Goal: Information Seeking & Learning: Find specific page/section

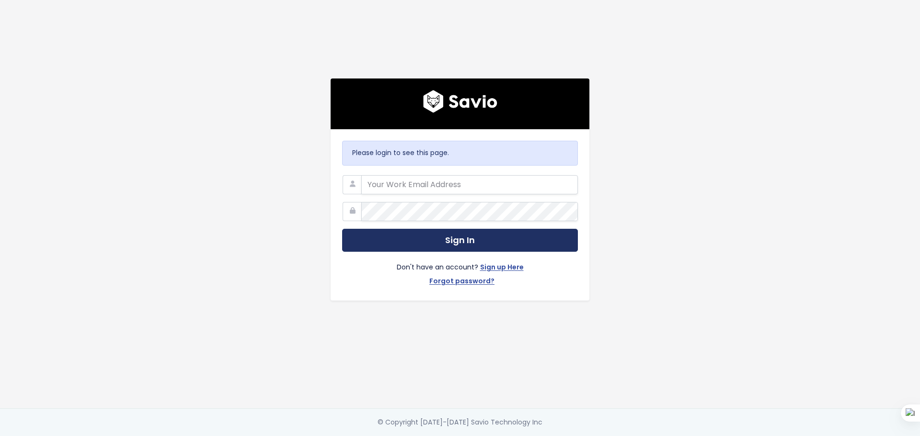
type input "andres.benjumea@tai-software.com"
click at [533, 241] on button "Sign In" at bounding box center [460, 240] width 236 height 23
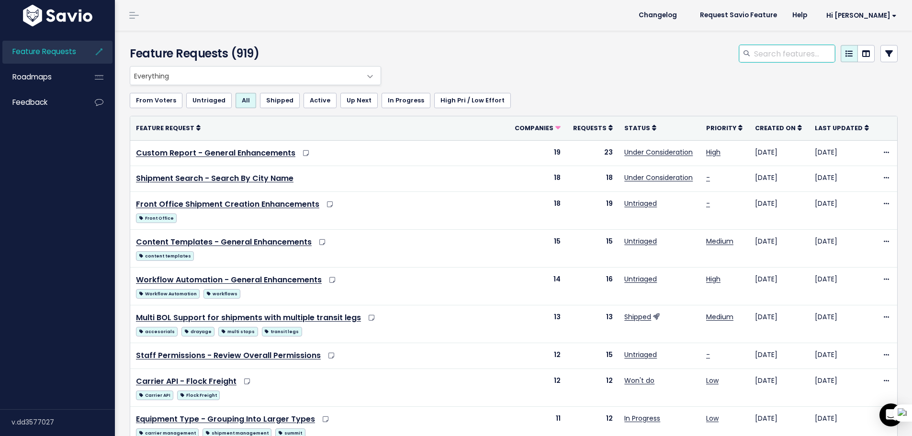
click at [776, 56] on input "search" at bounding box center [794, 53] width 82 height 17
type input "carrier confirmation"
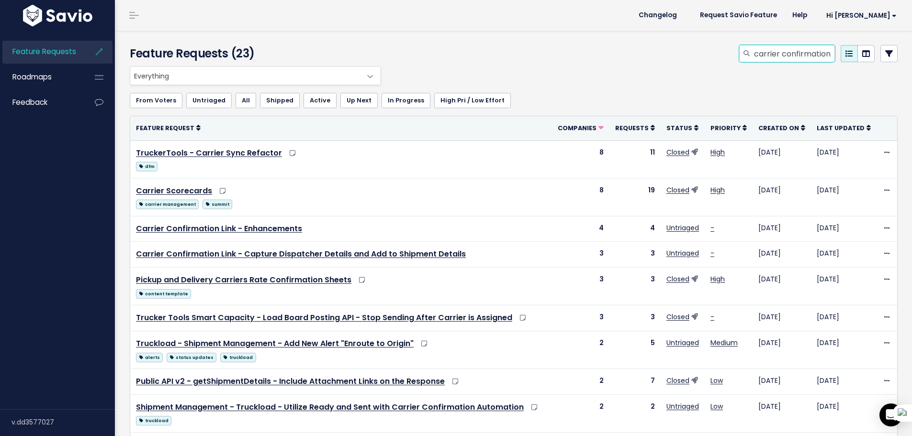
click at [782, 58] on input "carrier confirmation" at bounding box center [794, 53] width 82 height 17
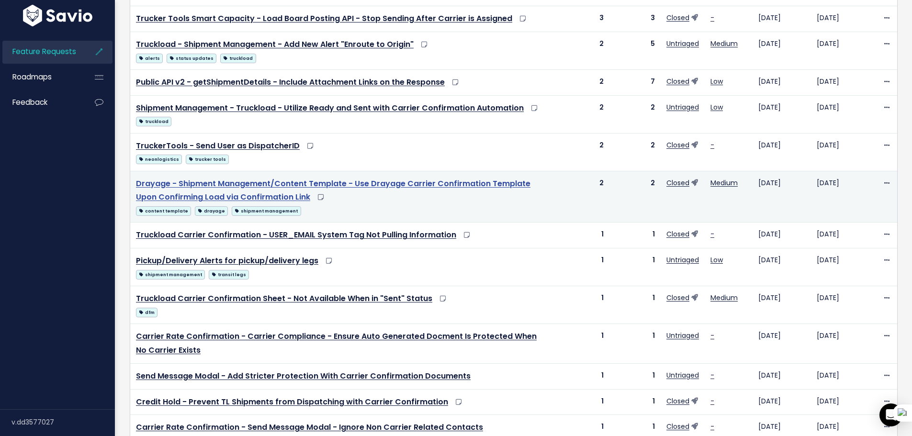
scroll to position [156, 0]
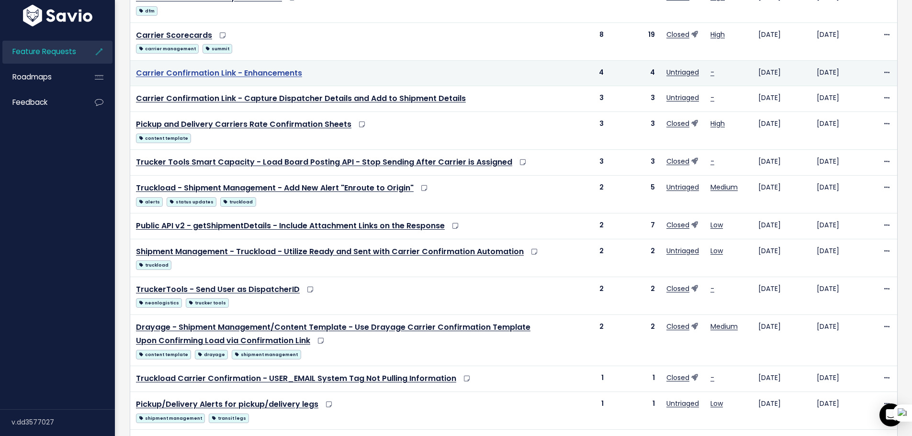
click at [226, 70] on link "Carrier Confirmation Link - Enhancements" at bounding box center [219, 73] width 166 height 11
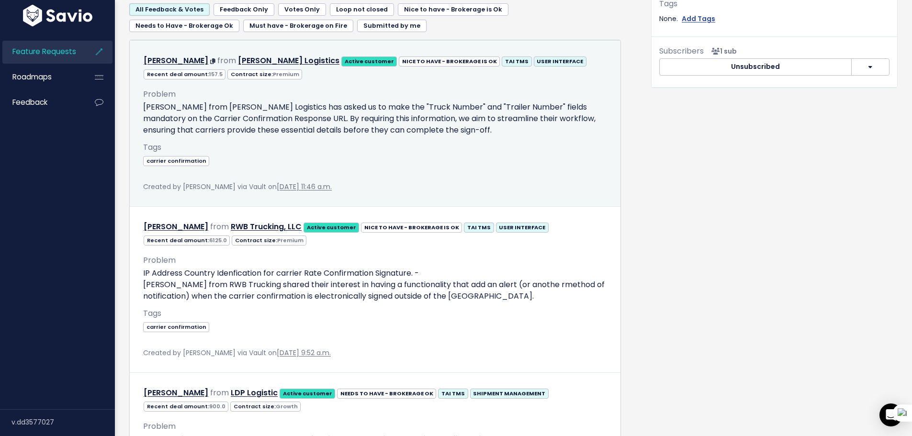
scroll to position [431, 0]
